Goal: Navigation & Orientation: Find specific page/section

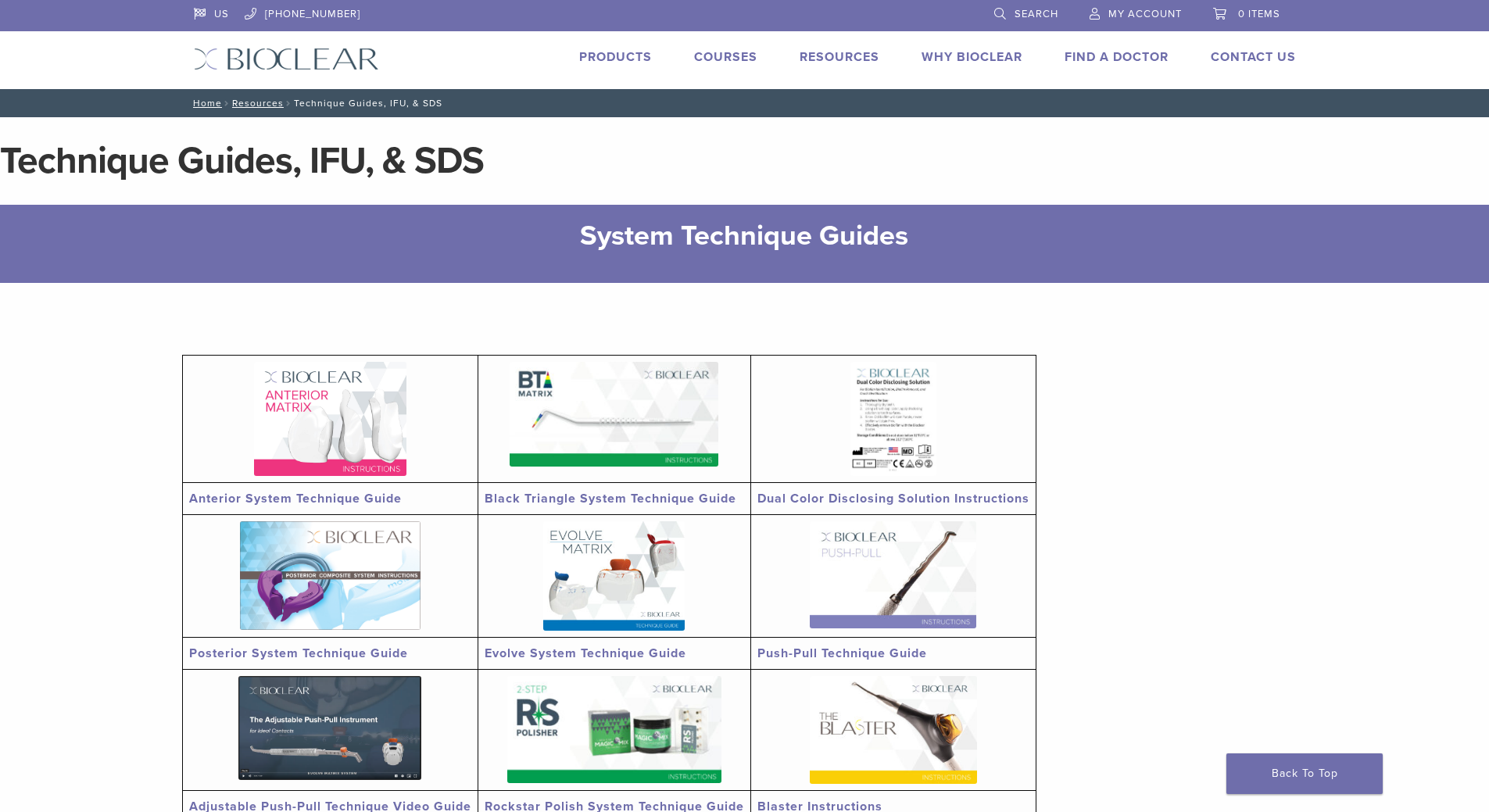
click at [1083, 47] on div "US [PHONE_NUMBER] Search My Account 0 items Cart No products in the cart. Back …" at bounding box center [744, 44] width 1125 height 89
click at [1092, 60] on link "Find A Doctor" at bounding box center [1117, 57] width 104 height 16
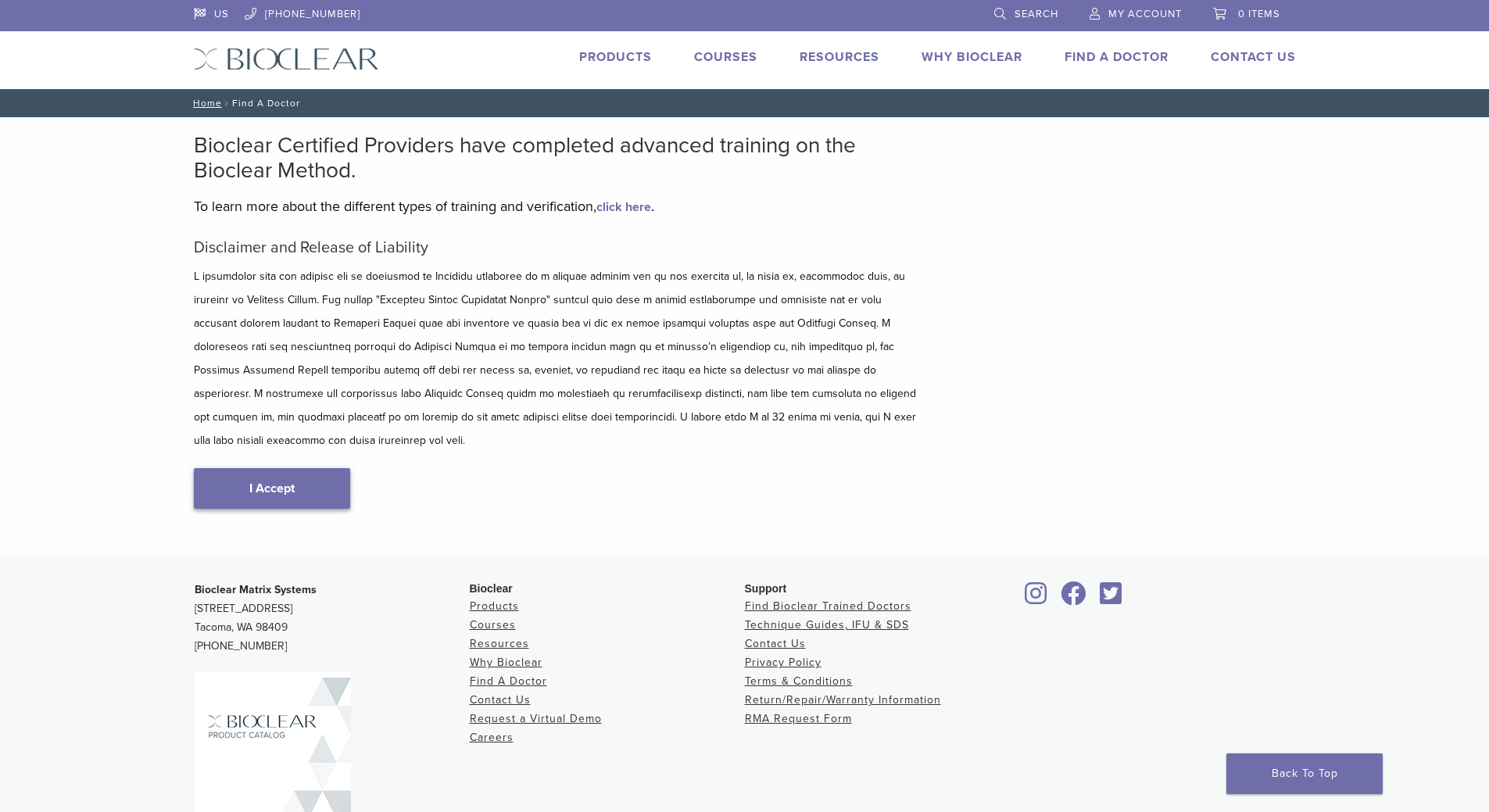
click at [246, 475] on link "I Accept" at bounding box center [272, 488] width 157 height 41
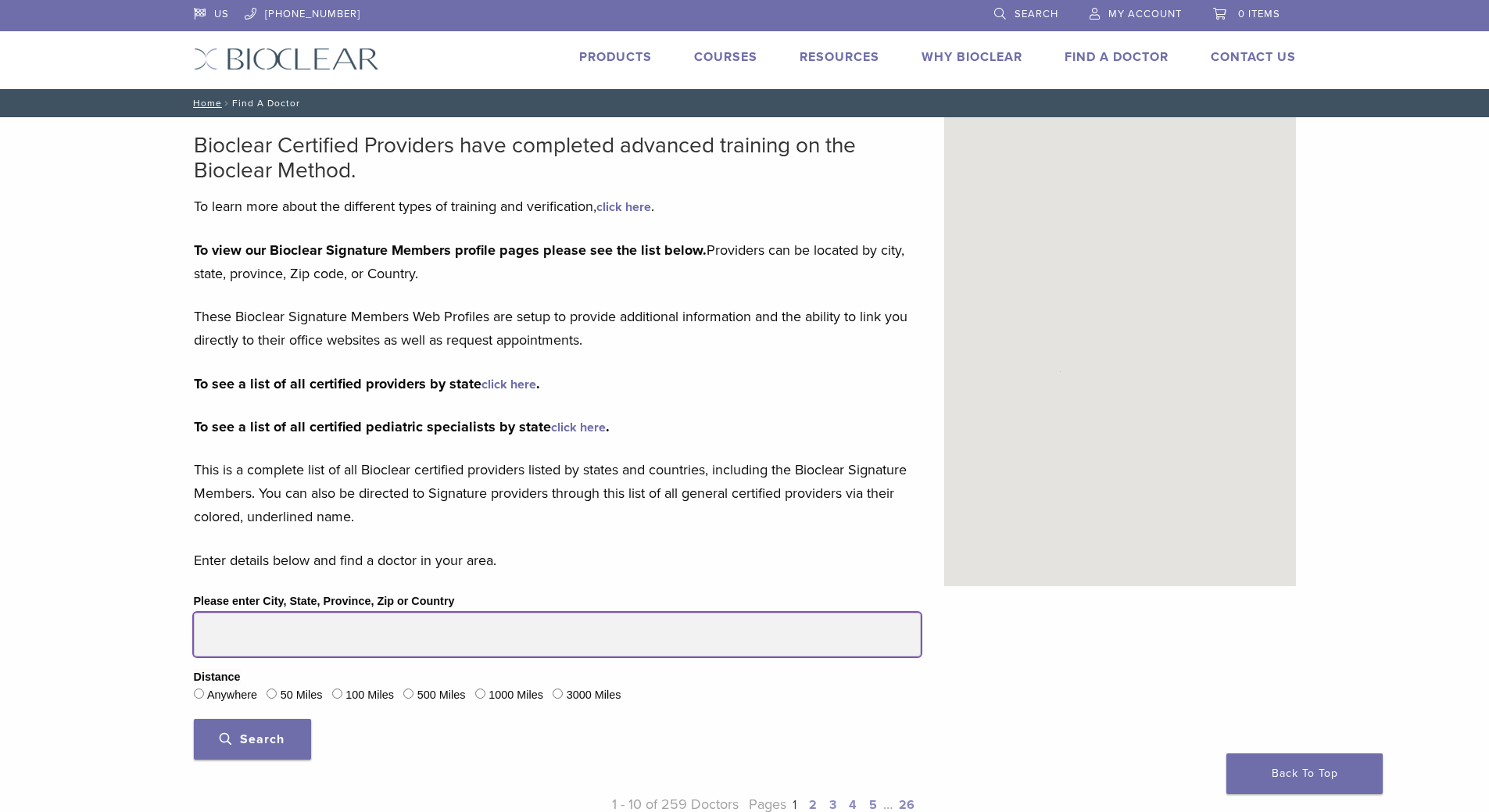
click at [261, 635] on input "Please enter City, State, Province, Zip or Country" at bounding box center [558, 635] width 727 height 44
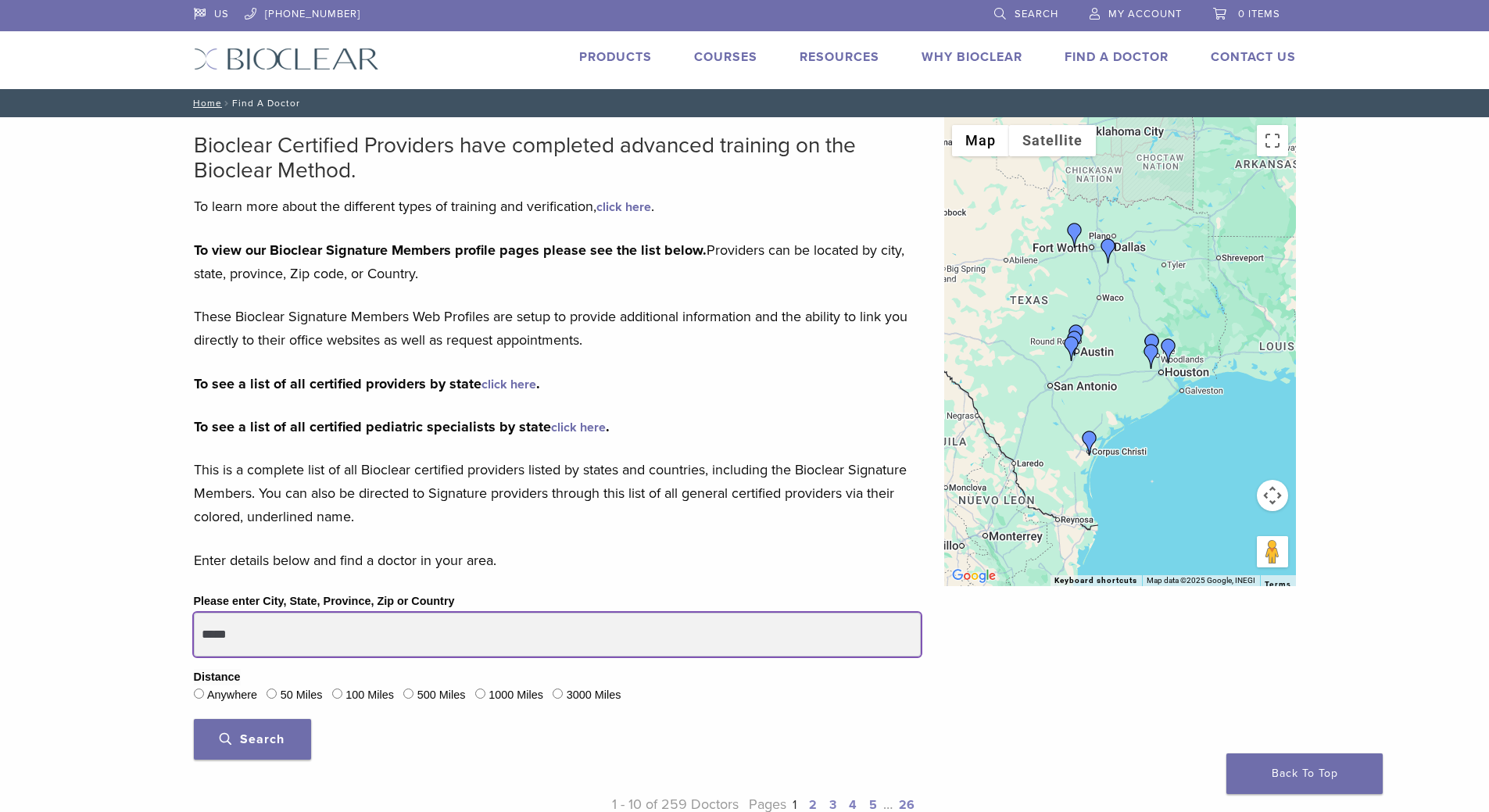
type input "*****"
click at [194, 719] on button "Search" at bounding box center [252, 739] width 117 height 41
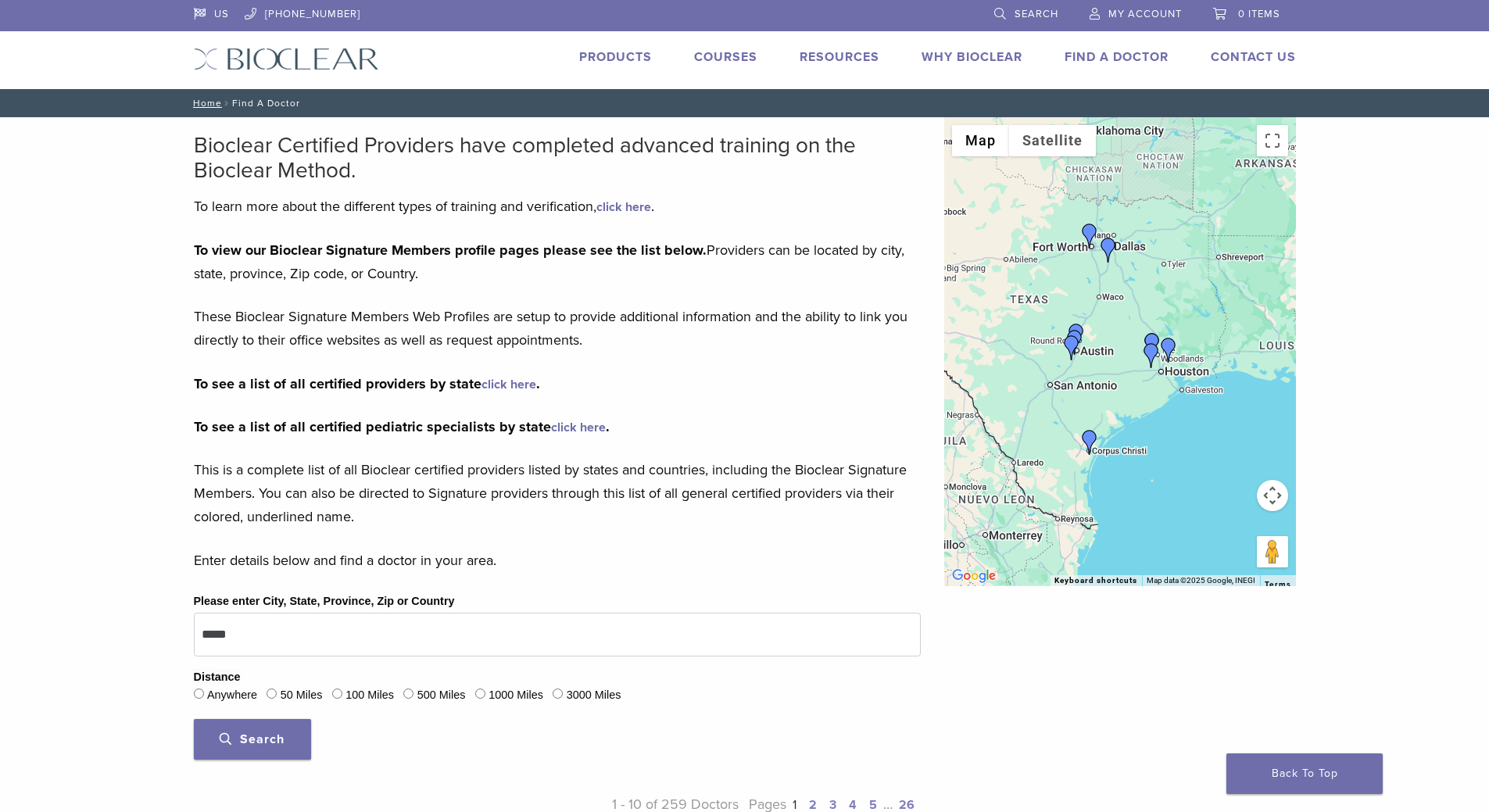
click at [264, 744] on span "Search" at bounding box center [252, 739] width 65 height 16
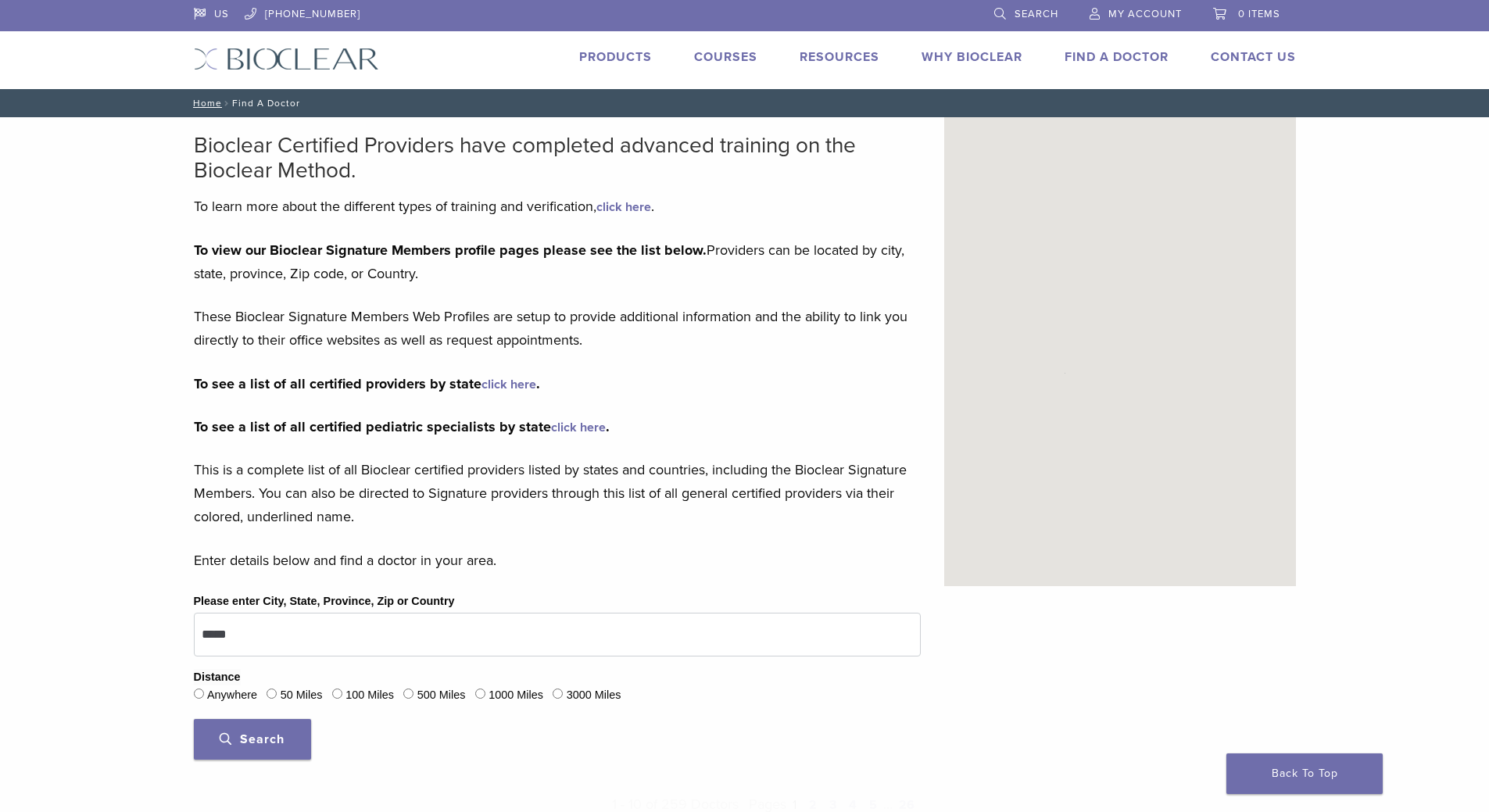
click at [264, 744] on span "Search" at bounding box center [252, 739] width 65 height 16
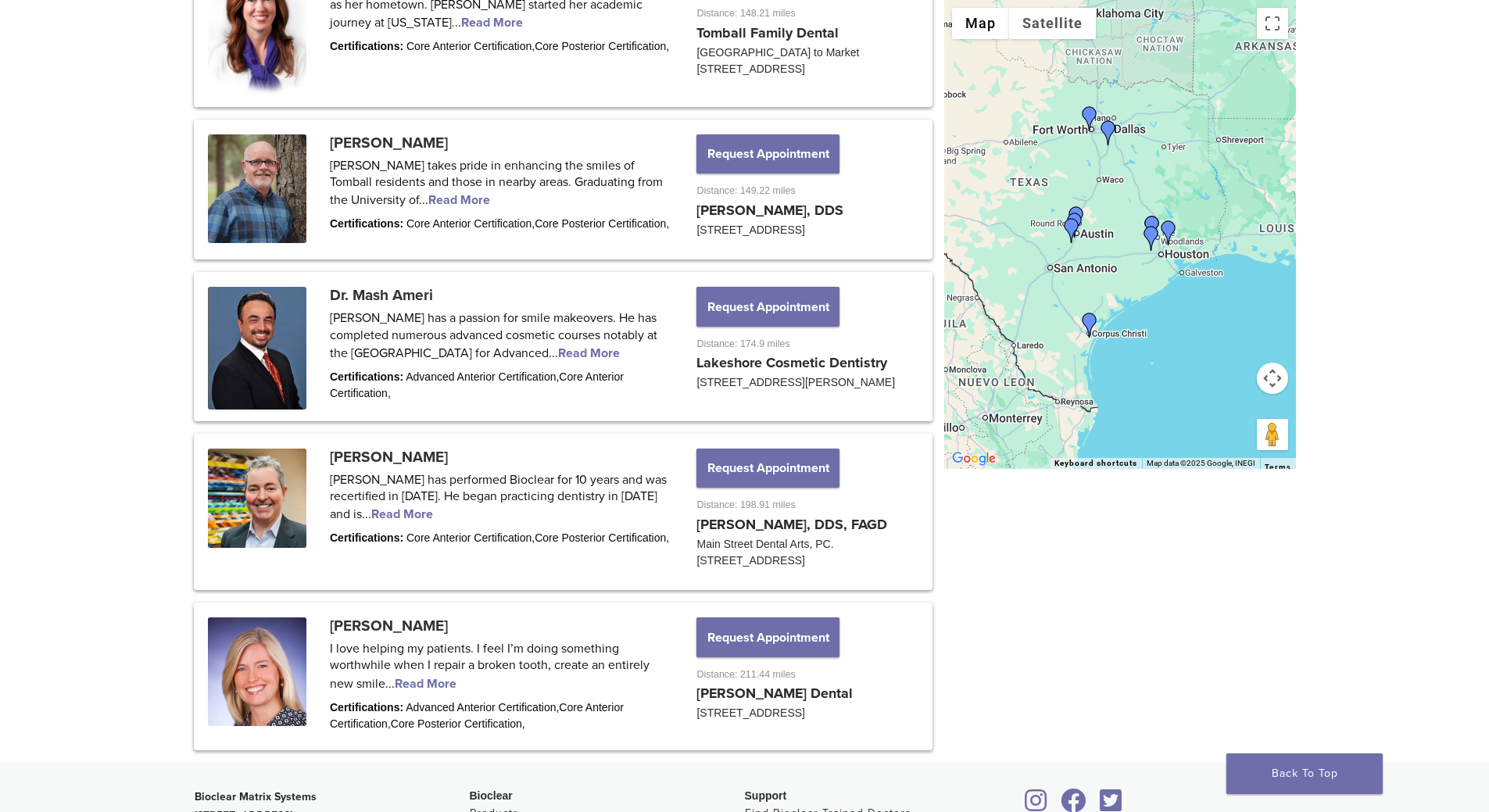
scroll to position [1740, 0]
